Goal: Task Accomplishment & Management: Use online tool/utility

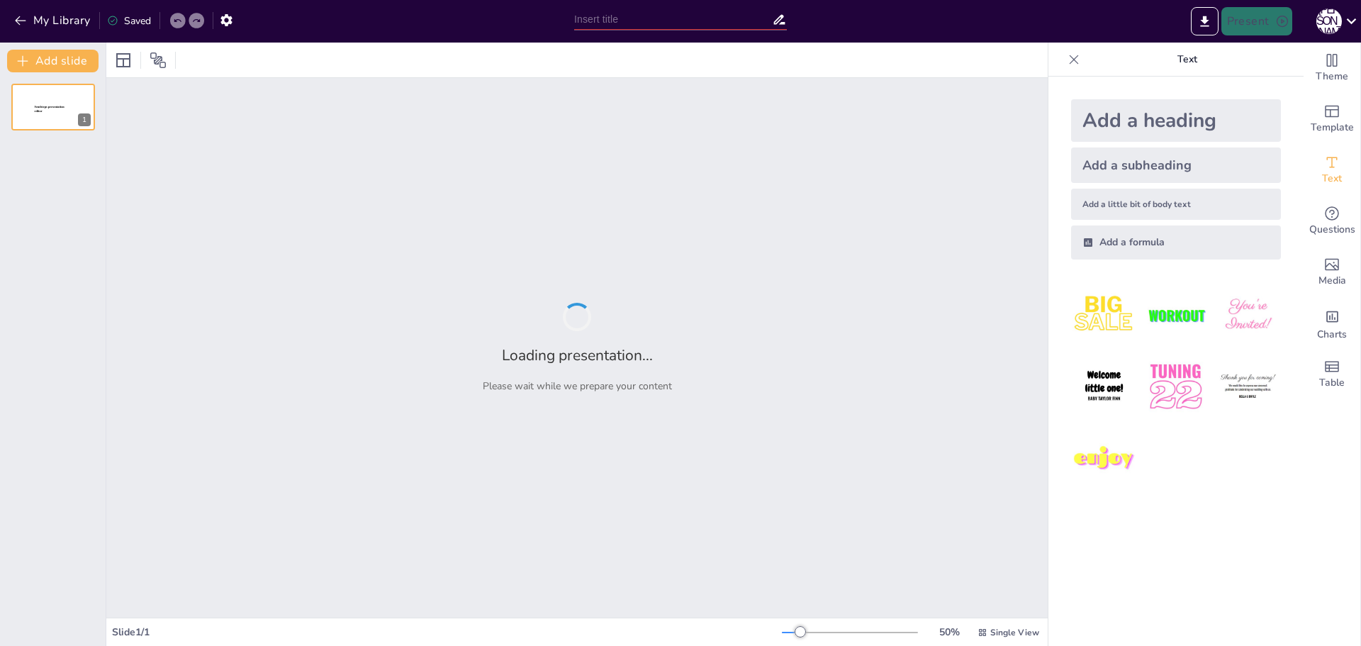
type input "Твой первый день: яркие моменты и дружеские советы!"
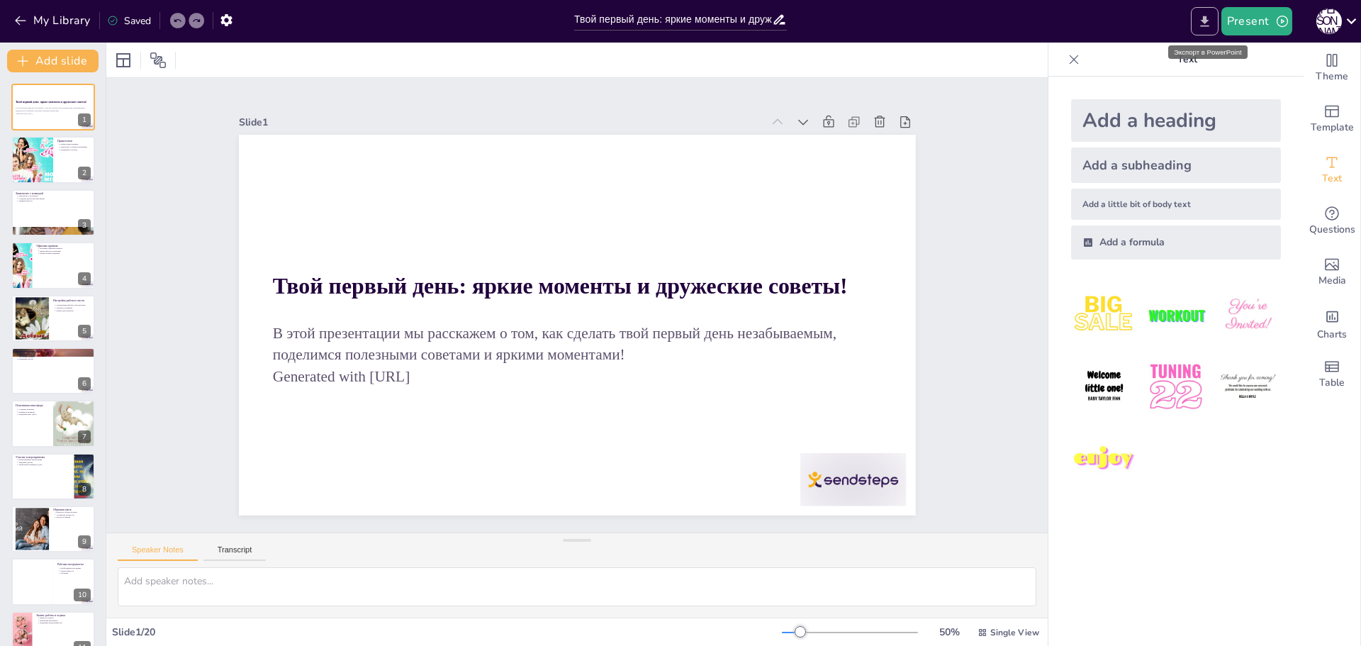
click at [1202, 16] on icon "Export to PowerPoint" at bounding box center [1204, 21] width 15 height 15
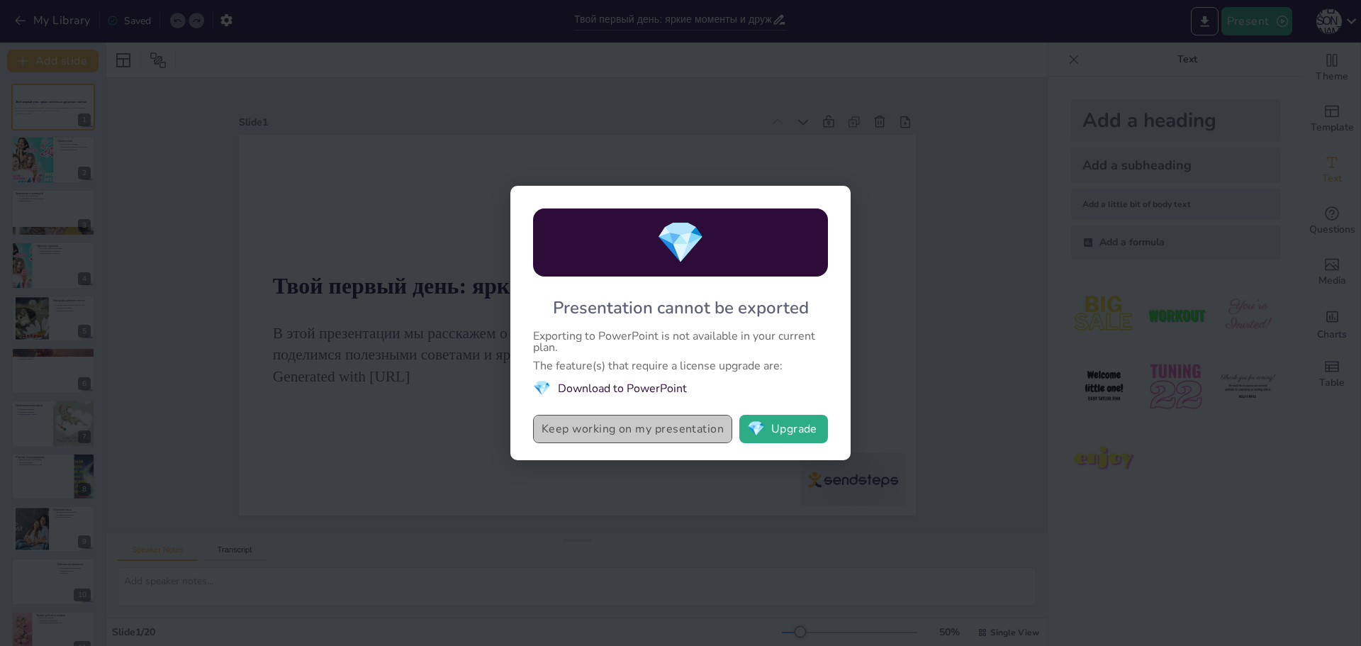
click at [702, 436] on button "Keep working on my presentation" at bounding box center [632, 429] width 199 height 28
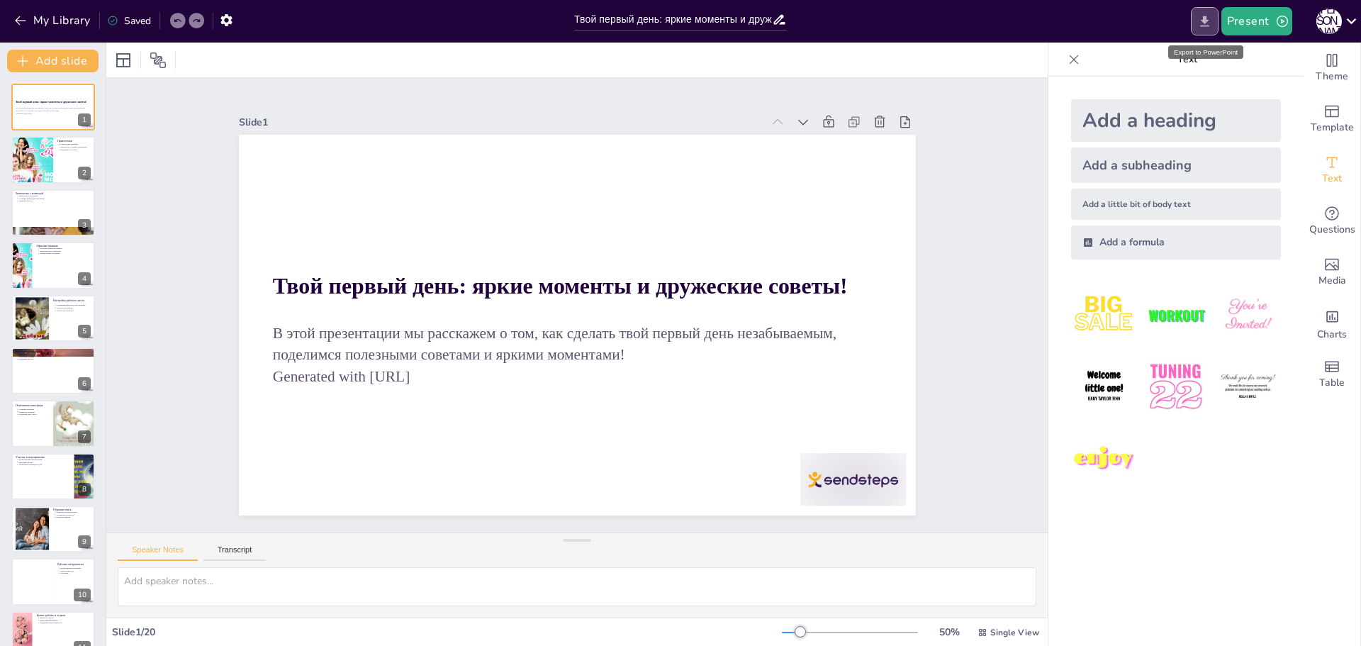
click at [1199, 29] on button "Export to PowerPoint" at bounding box center [1205, 21] width 28 height 28
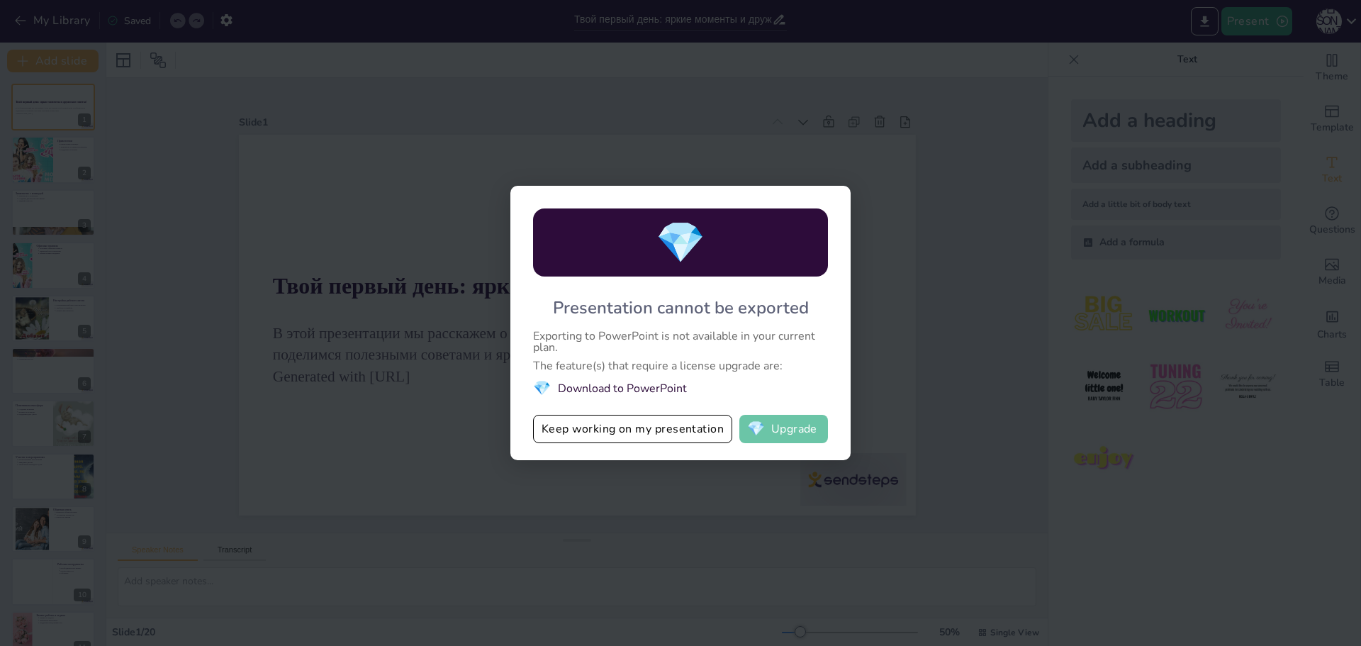
click at [779, 430] on button "💎 Upgrade" at bounding box center [783, 429] width 89 height 28
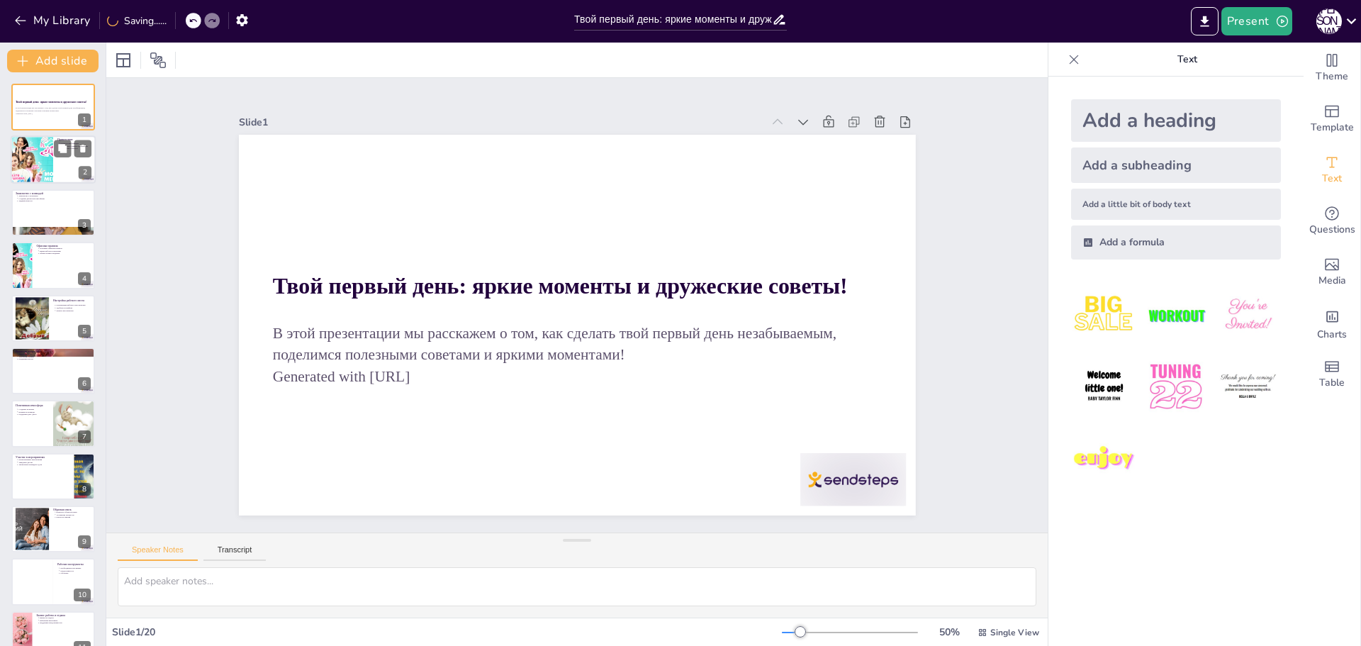
click at [23, 162] on div at bounding box center [31, 160] width 85 height 48
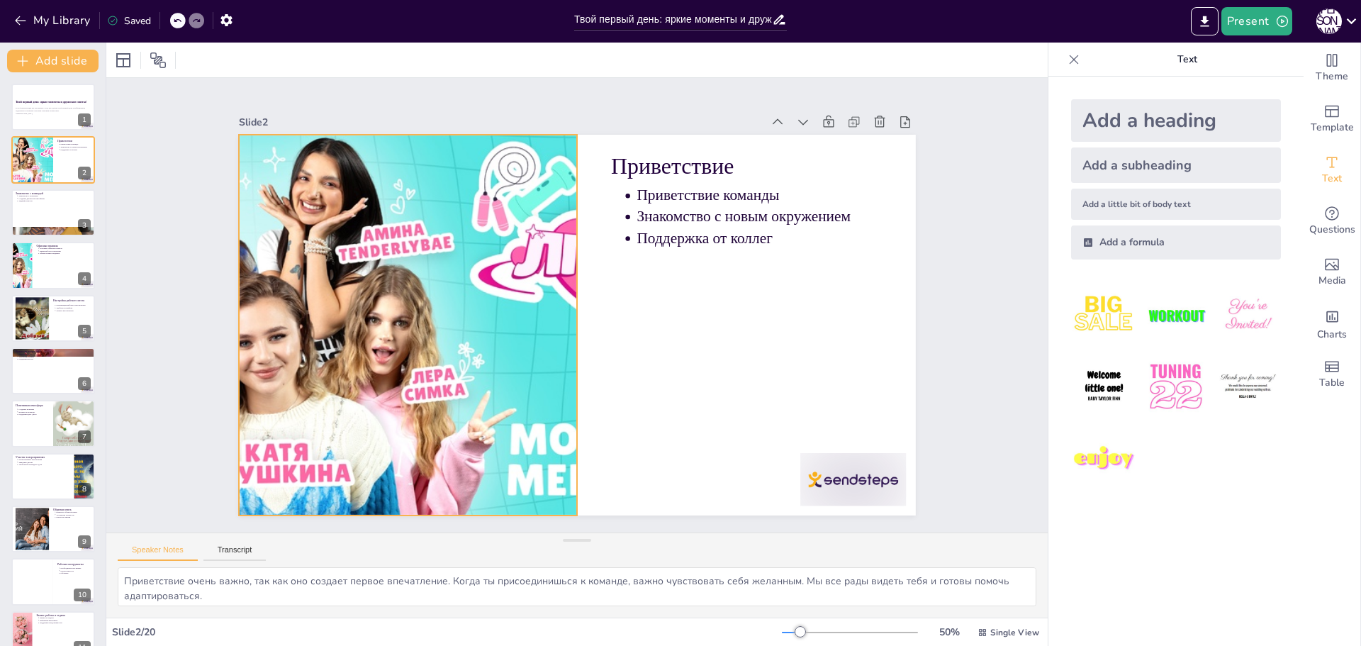
click at [488, 294] on div at bounding box center [407, 289] width 741 height 513
click at [985, 297] on div "Slide 1 Твой первый день: яркие моменты и дружеские советы! В этой презентации …" at bounding box center [576, 305] width 1015 height 641
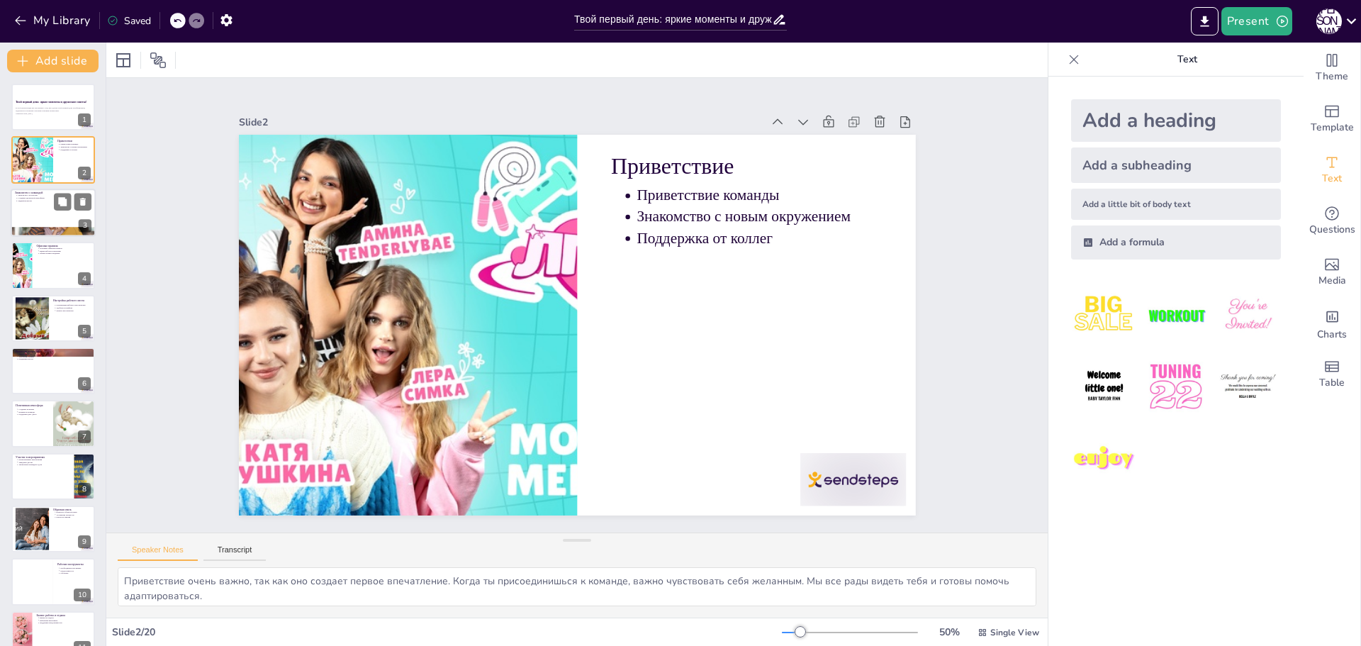
click at [55, 211] on div at bounding box center [53, 213] width 85 height 48
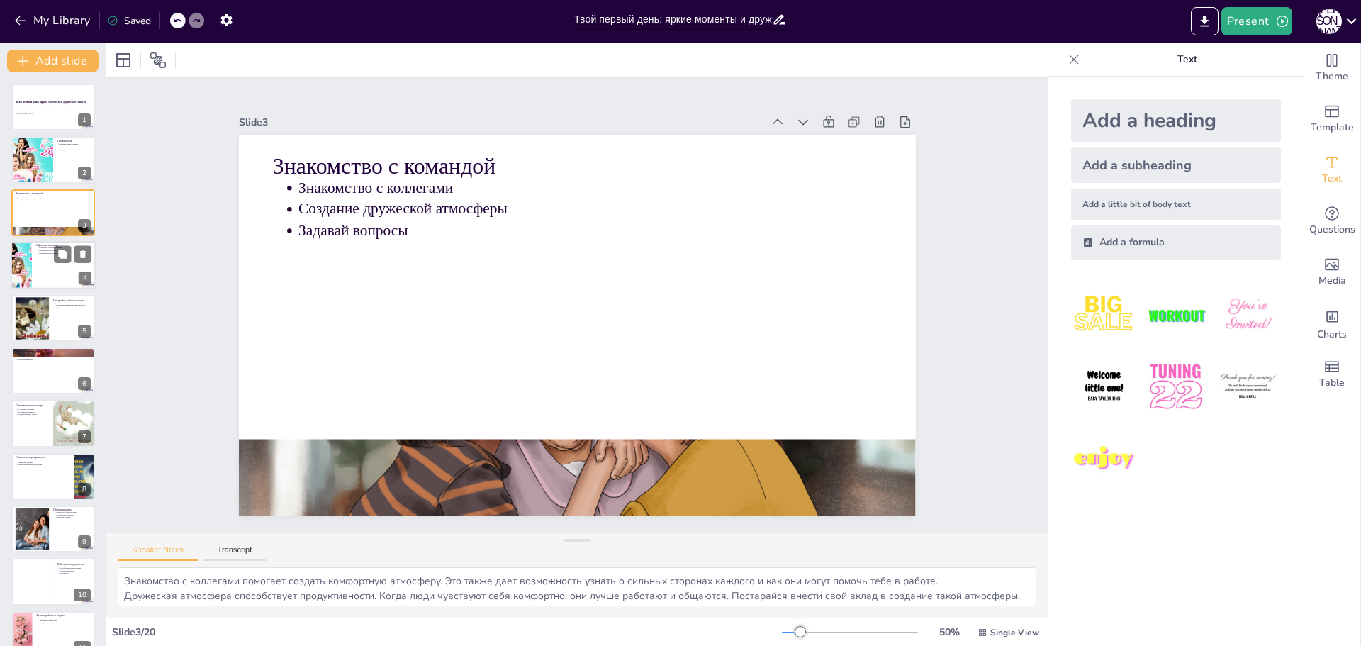
click at [50, 286] on div at bounding box center [53, 265] width 85 height 48
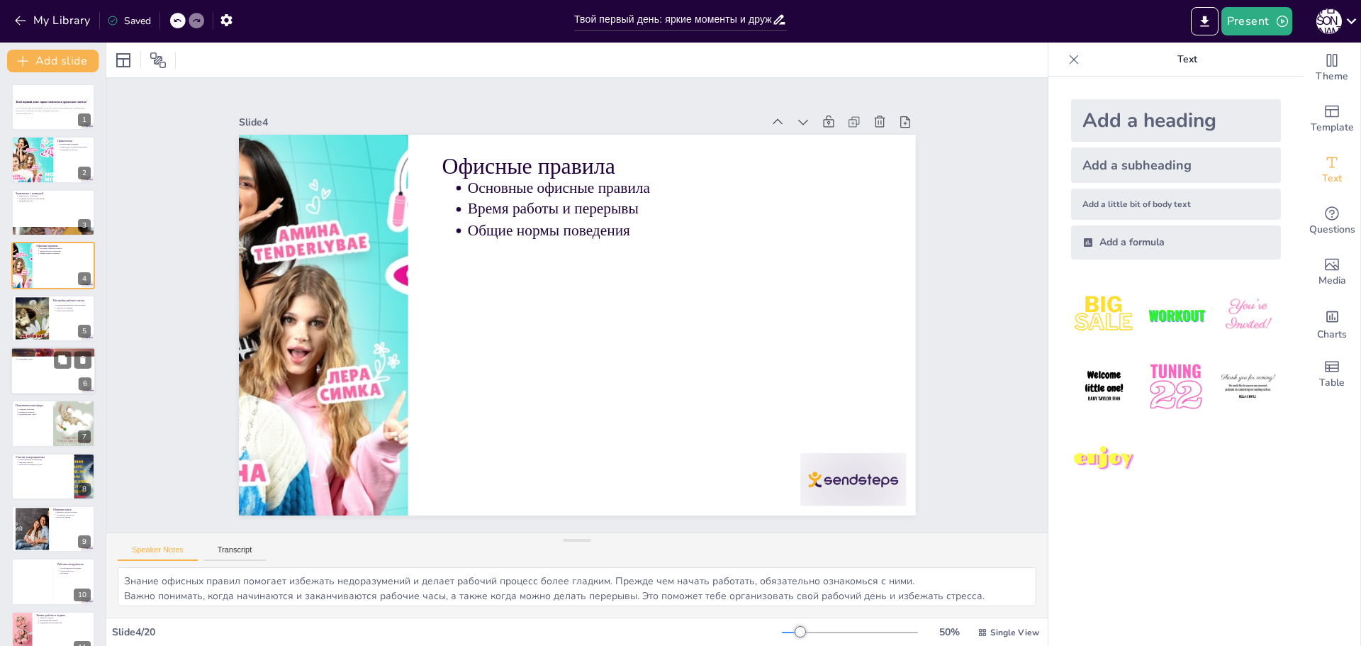
click at [49, 388] on div at bounding box center [53, 371] width 85 height 48
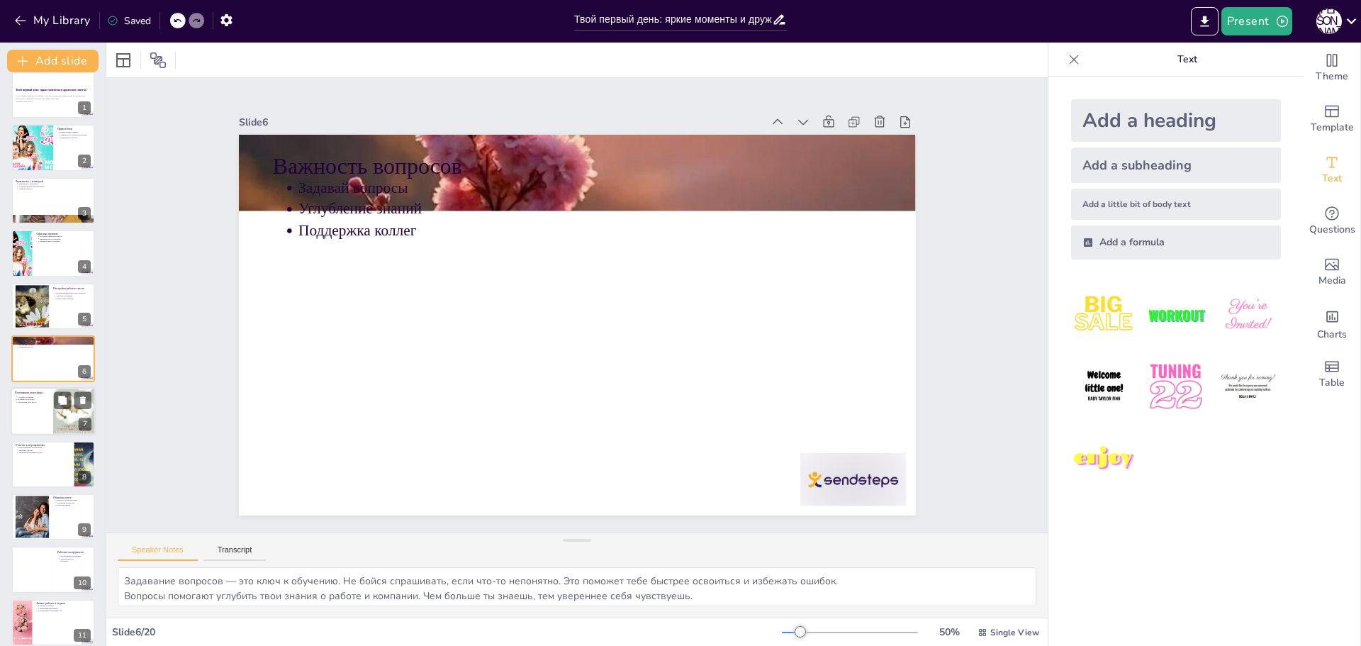
click at [38, 428] on div at bounding box center [53, 412] width 85 height 48
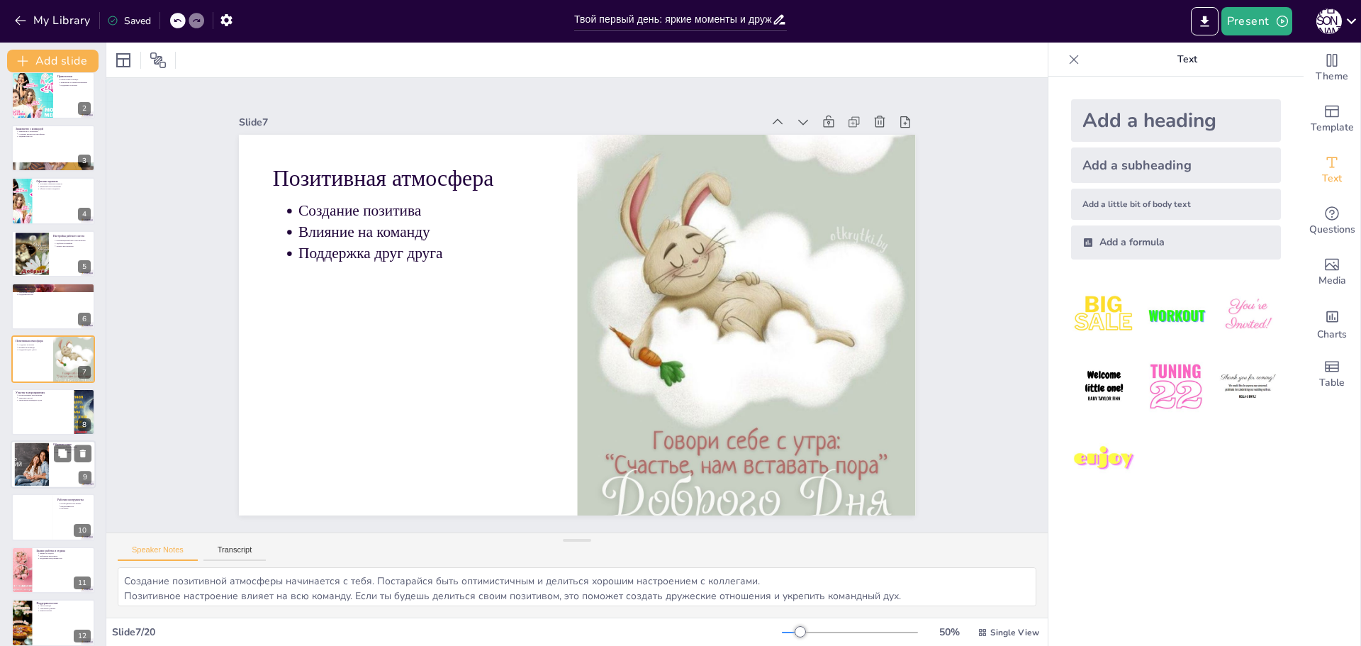
click at [40, 469] on div at bounding box center [32, 464] width 72 height 43
type textarea "Обратная связь — это ключевой элемент успешной работы. Она помогает выявлять пр…"
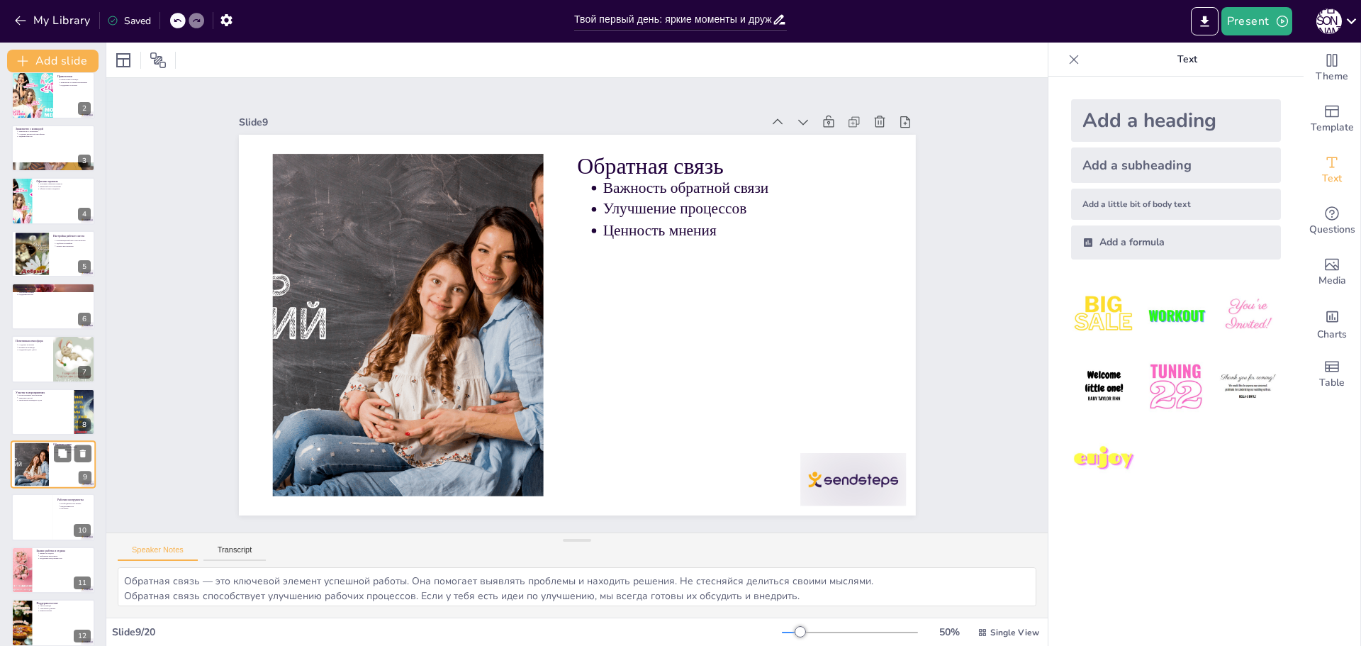
scroll to position [170, 0]
